Goal: Transaction & Acquisition: Download file/media

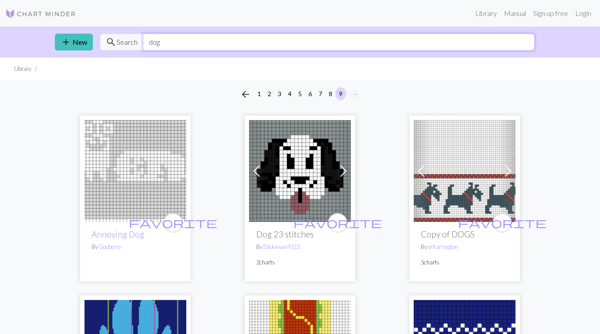
click at [258, 47] on input "dog" at bounding box center [339, 42] width 392 height 17
type input "cat"
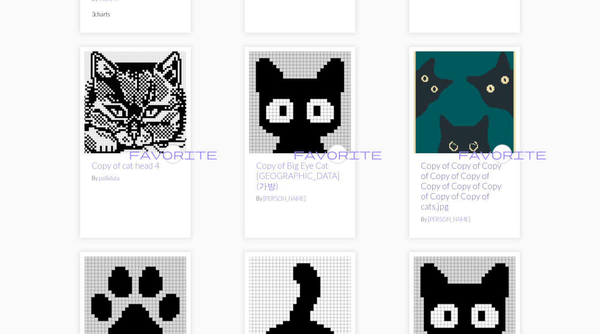
scroll to position [1936, 0]
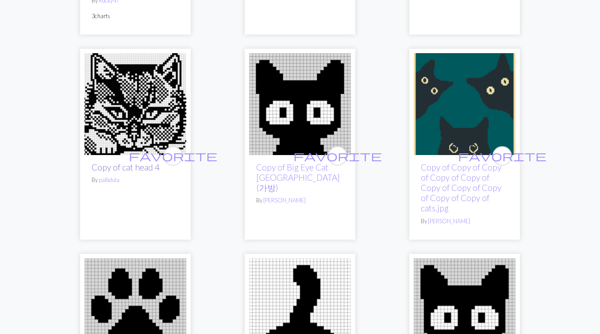
click at [131, 162] on link "Copy of cat head 4" at bounding box center [126, 167] width 68 height 10
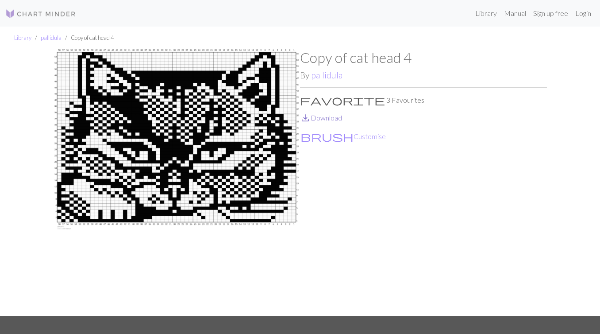
click at [324, 115] on link "save_alt Download" at bounding box center [321, 117] width 42 height 8
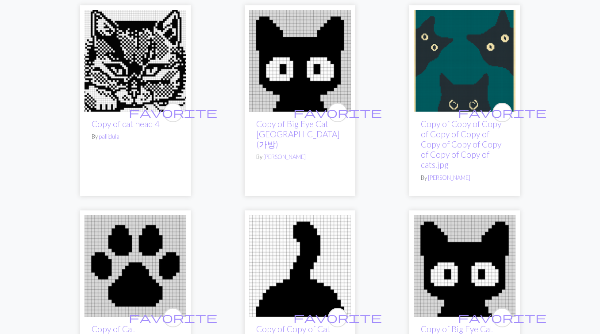
scroll to position [1977, 0]
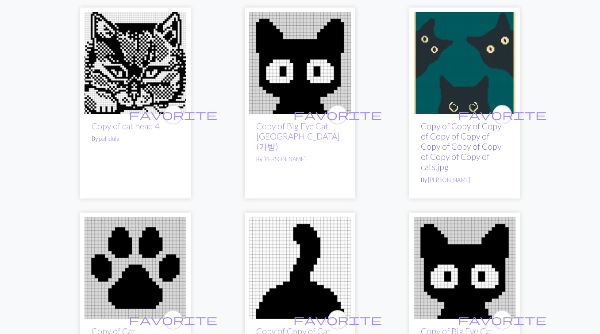
click at [447, 142] on link "Copy of Copy of Copy of Copy of Copy of Copy of Copy of Copy of Copy of Copy of…" at bounding box center [461, 146] width 81 height 51
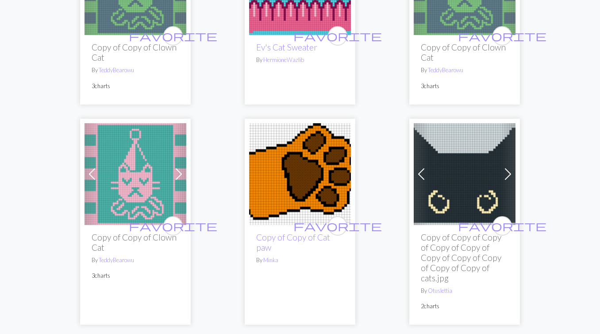
scroll to position [3061, 0]
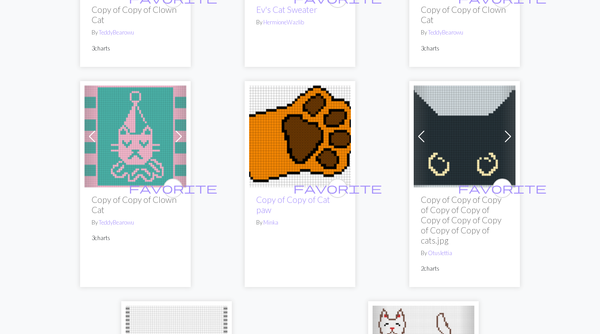
click at [457, 204] on h2 "Copy of Copy of Copy of Copy of Copy of Copy of Copy of Copy of Copy of Copy of…" at bounding box center [465, 219] width 88 height 51
click at [453, 148] on img at bounding box center [465, 136] width 102 height 102
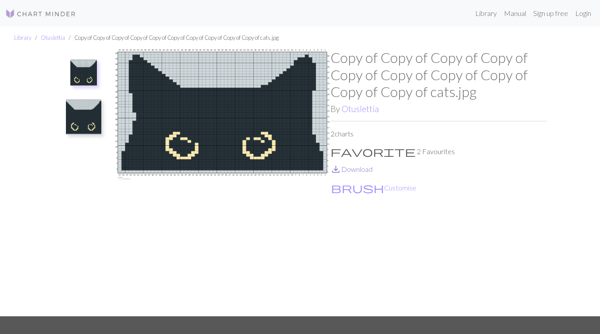
click at [356, 172] on link "save_alt Download" at bounding box center [352, 169] width 42 height 8
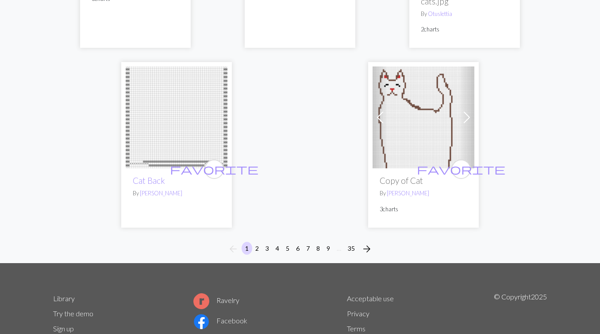
scroll to position [3304, 0]
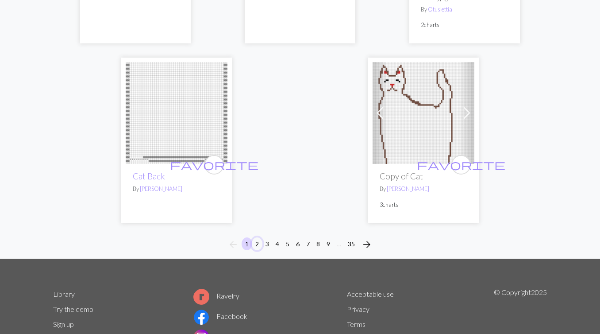
click at [257, 237] on button "2" at bounding box center [257, 243] width 11 height 13
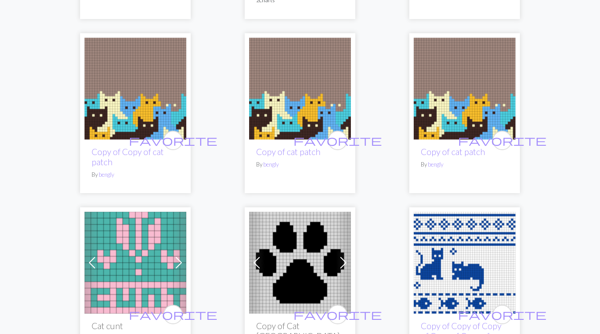
scroll to position [1219, 0]
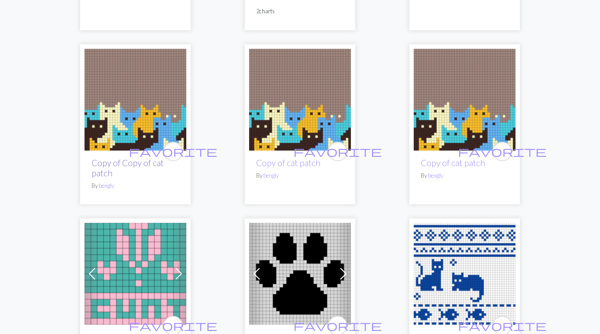
click at [110, 166] on link "Copy of Copy of cat patch" at bounding box center [128, 168] width 72 height 20
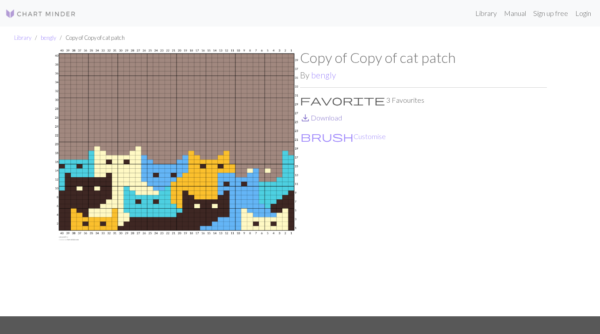
click at [331, 117] on link "save_alt Download" at bounding box center [321, 117] width 42 height 8
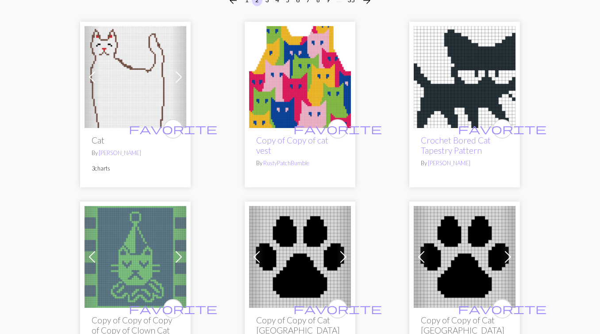
scroll to position [95, 0]
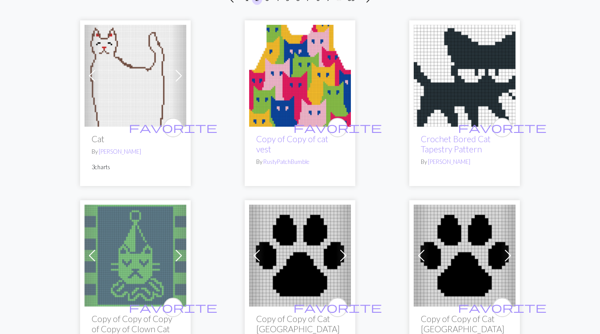
click at [304, 81] on img at bounding box center [300, 76] width 102 height 102
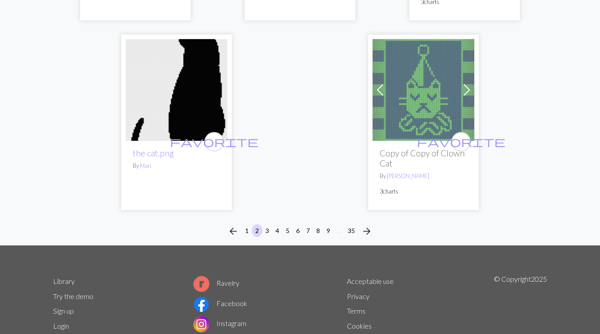
scroll to position [3264, 0]
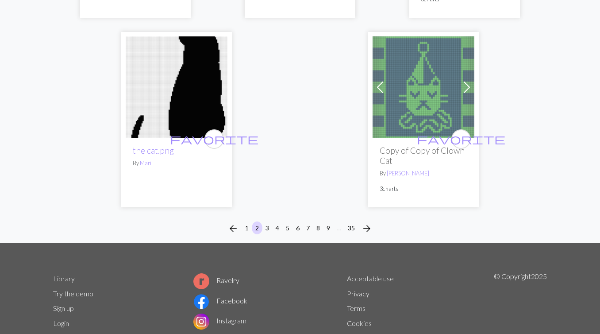
click at [177, 135] on img at bounding box center [177, 87] width 102 height 102
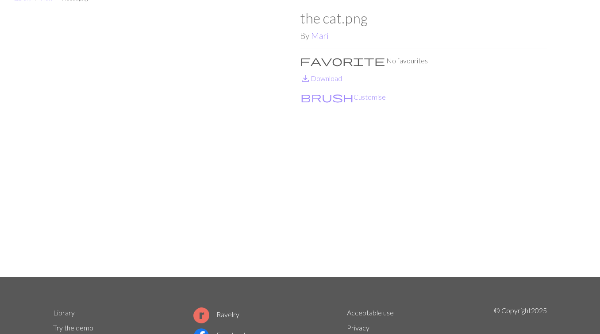
scroll to position [60, 0]
